Goal: Register for event/course

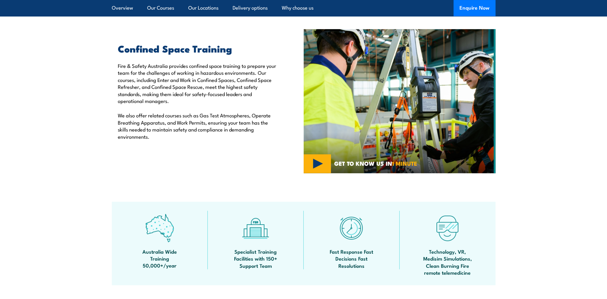
scroll to position [150, 0]
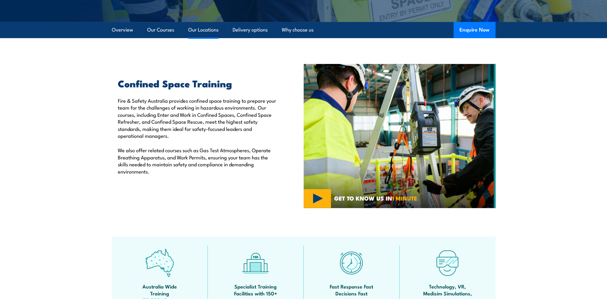
click at [201, 30] on link "Our Locations" at bounding box center [203, 30] width 30 height 16
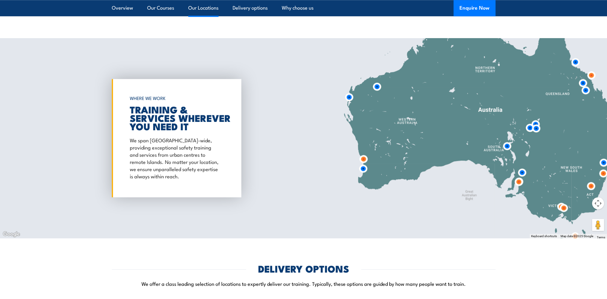
scroll to position [838, 0]
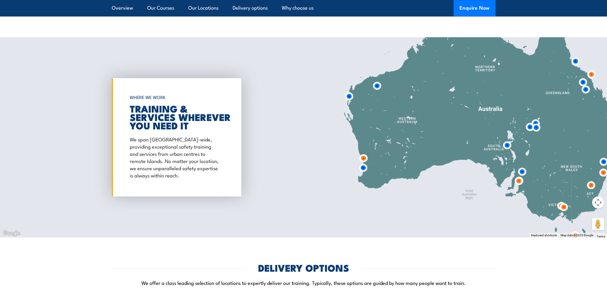
click at [363, 169] on img at bounding box center [363, 167] width 11 height 11
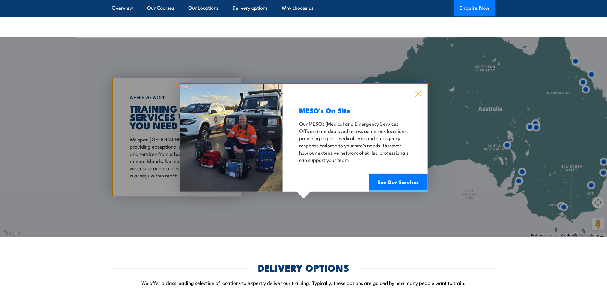
click at [417, 92] on icon at bounding box center [418, 94] width 6 height 6
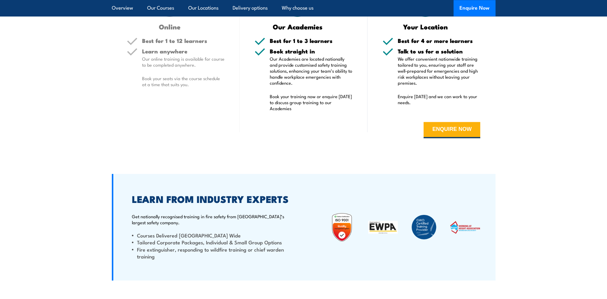
scroll to position [1108, 0]
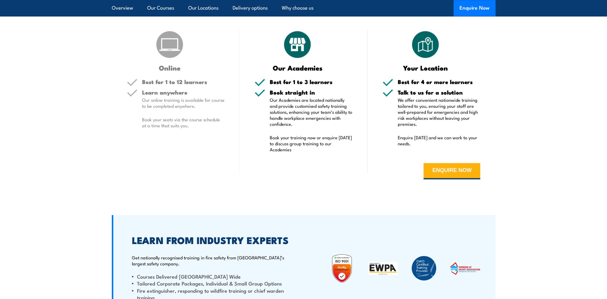
click at [285, 99] on p "Our Academies are located nationally and provide customised safety training sol…" at bounding box center [311, 112] width 83 height 30
click at [457, 167] on button "ENQUIRE NOW" at bounding box center [452, 171] width 57 height 16
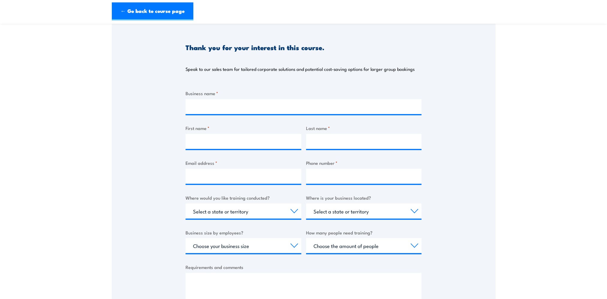
scroll to position [60, 0]
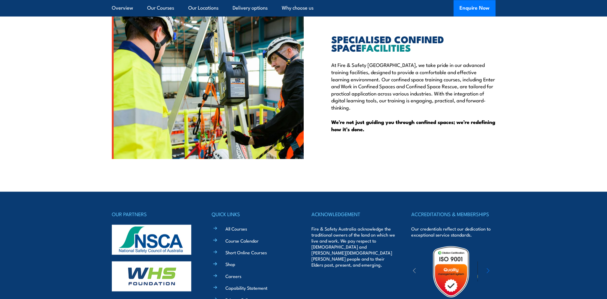
scroll to position [1537, 0]
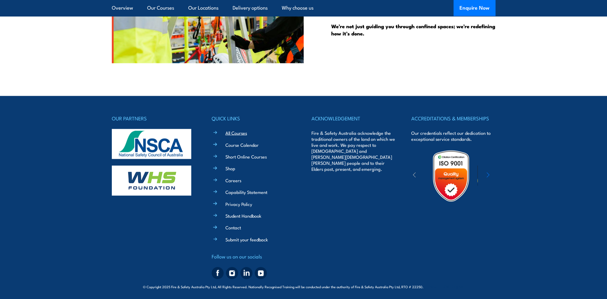
click at [232, 131] on link "All Courses" at bounding box center [237, 133] width 22 height 6
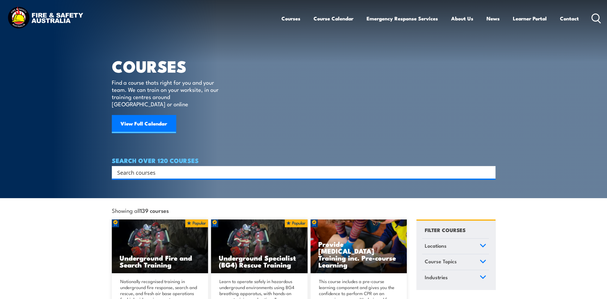
click at [166, 168] on input "Search input" at bounding box center [299, 172] width 365 height 9
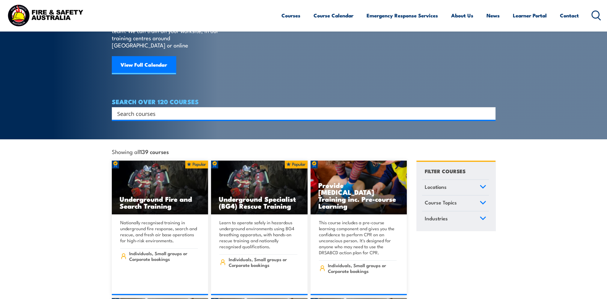
scroll to position [90, 0]
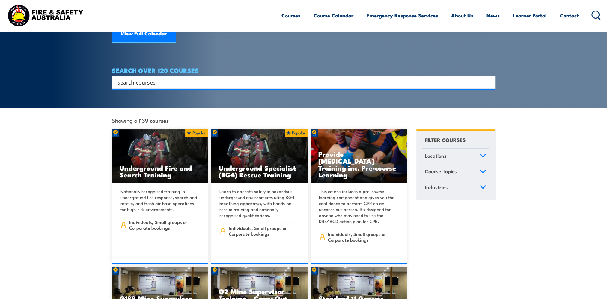
click at [482, 153] on icon at bounding box center [483, 155] width 7 height 4
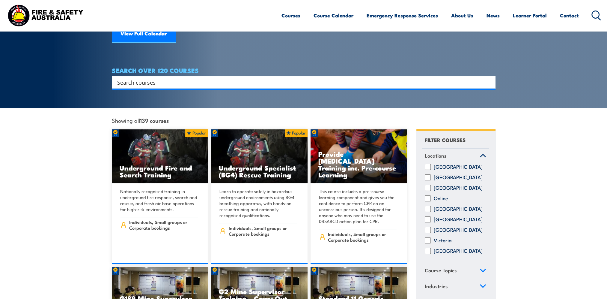
click at [429, 248] on input "Western Australia" at bounding box center [428, 251] width 6 height 6
checkbox input "true"
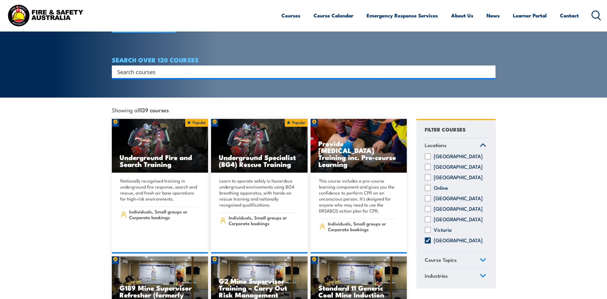
scroll to position [210, 0]
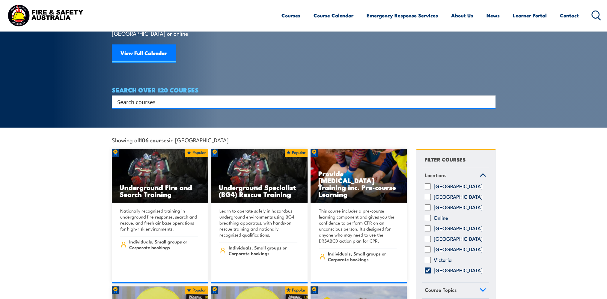
scroll to position [150, 0]
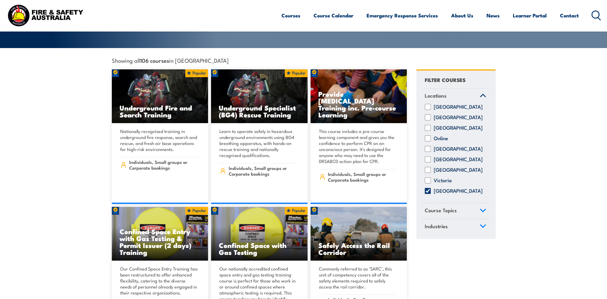
click at [480, 208] on icon at bounding box center [483, 210] width 7 height 4
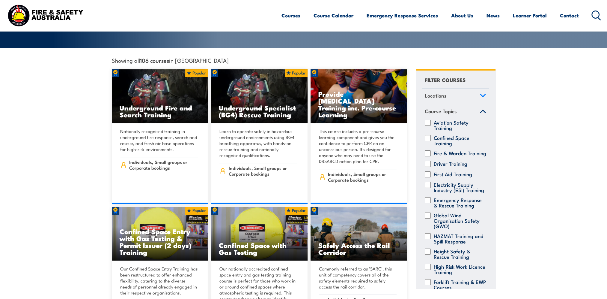
click at [430, 135] on input "Confined Space Training" at bounding box center [428, 138] width 6 height 6
checkbox input "true"
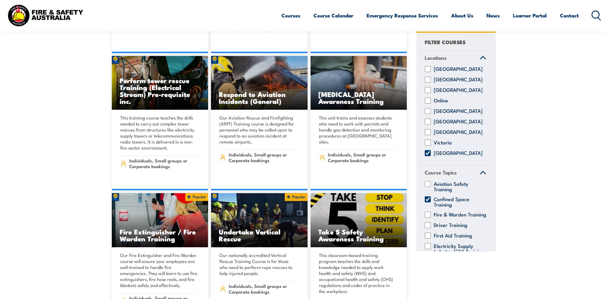
scroll to position [1290, 0]
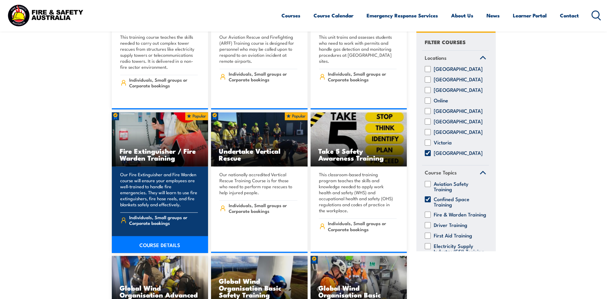
click at [153, 236] on link "COURSE DETAILS" at bounding box center [160, 244] width 97 height 17
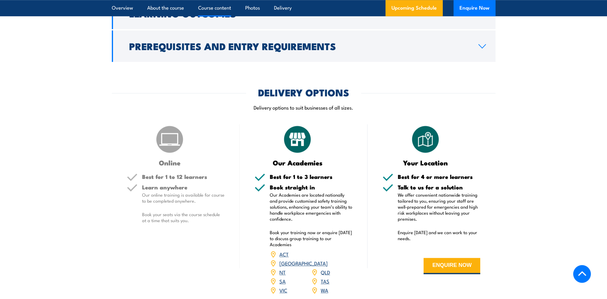
scroll to position [750, 0]
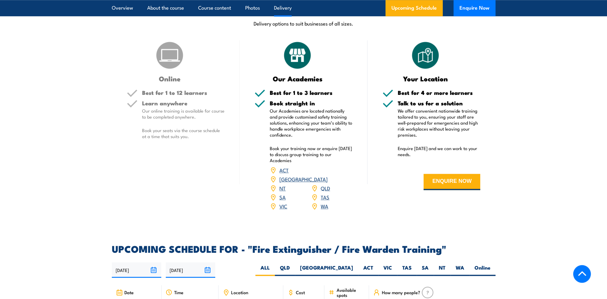
click at [324, 202] on link "WA" at bounding box center [324, 205] width 7 height 7
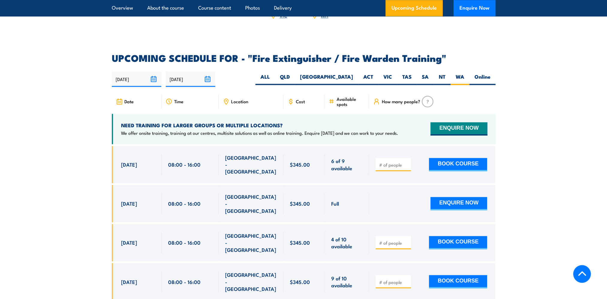
scroll to position [955, 0]
